Goal: Task Accomplishment & Management: Use online tool/utility

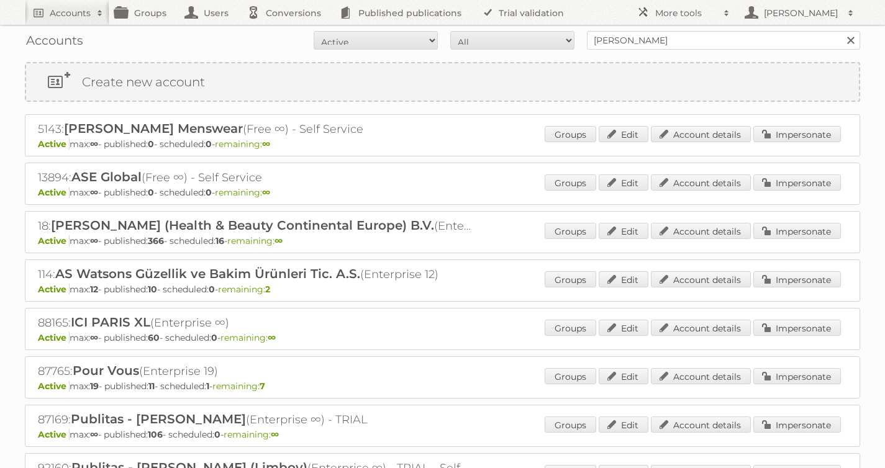
type input "[PERSON_NAME]"
click at [841, 31] on input "Search" at bounding box center [850, 40] width 19 height 19
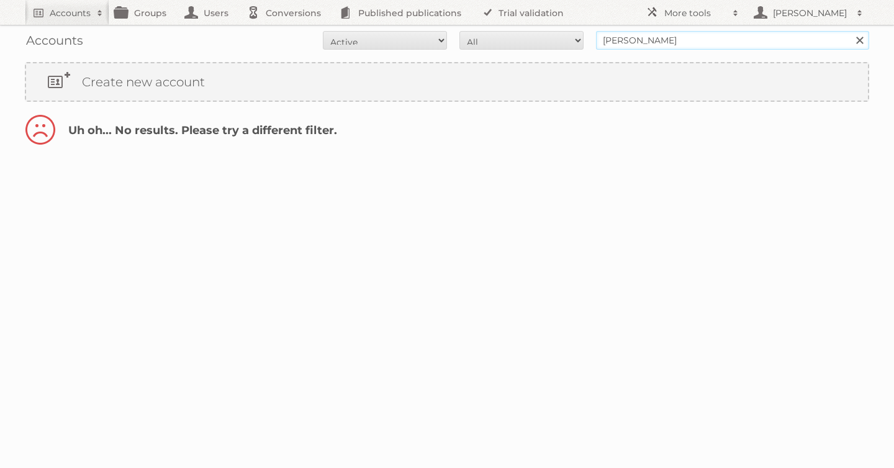
click at [665, 43] on input "[PERSON_NAME]" at bounding box center [732, 40] width 273 height 19
type input "[PERSON_NAME]"
click at [850, 31] on input "Search" at bounding box center [859, 40] width 19 height 19
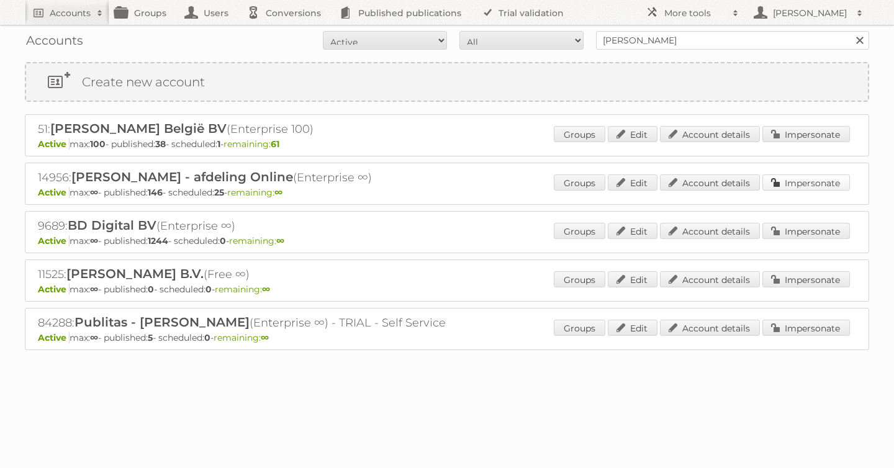
click at [838, 181] on link "Impersonate" at bounding box center [806, 182] width 88 height 16
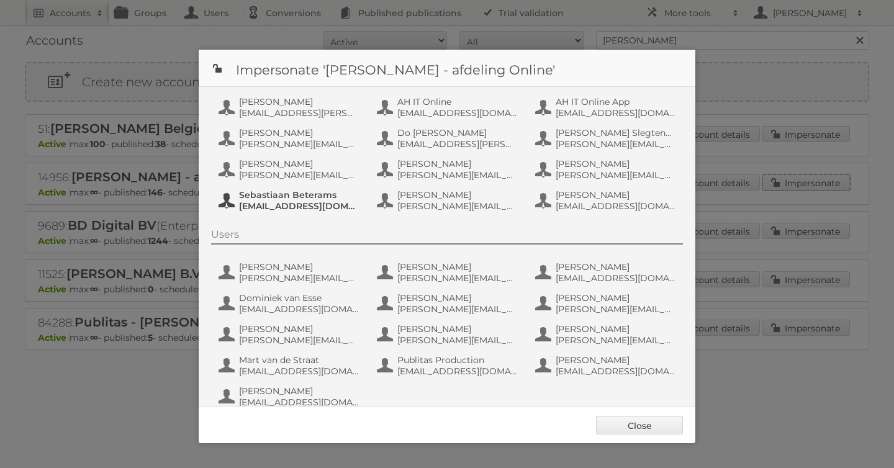
scroll to position [93, 0]
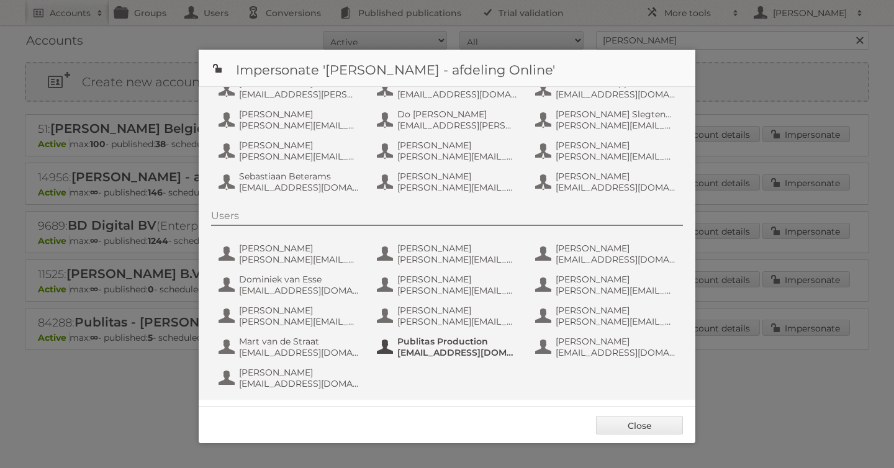
click at [440, 345] on span "Publitas Production" at bounding box center [457, 341] width 120 height 11
